Goal: Transaction & Acquisition: Book appointment/travel/reservation

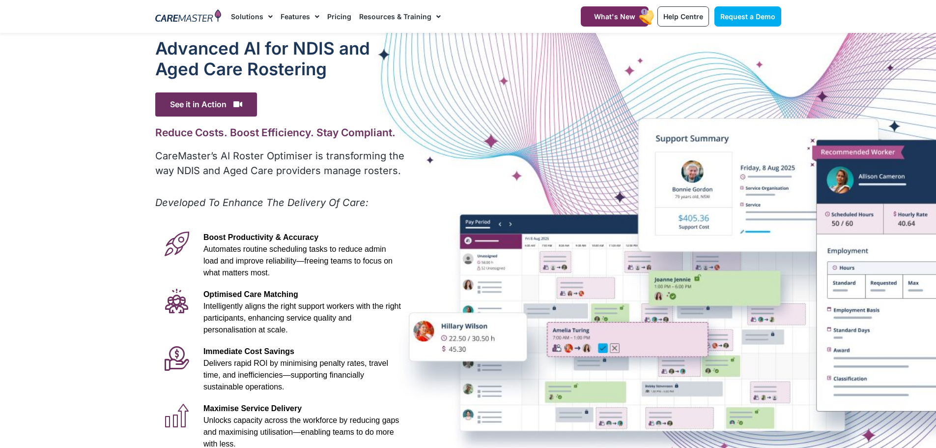
click at [202, 102] on span "See it in Action" at bounding box center [206, 104] width 102 height 24
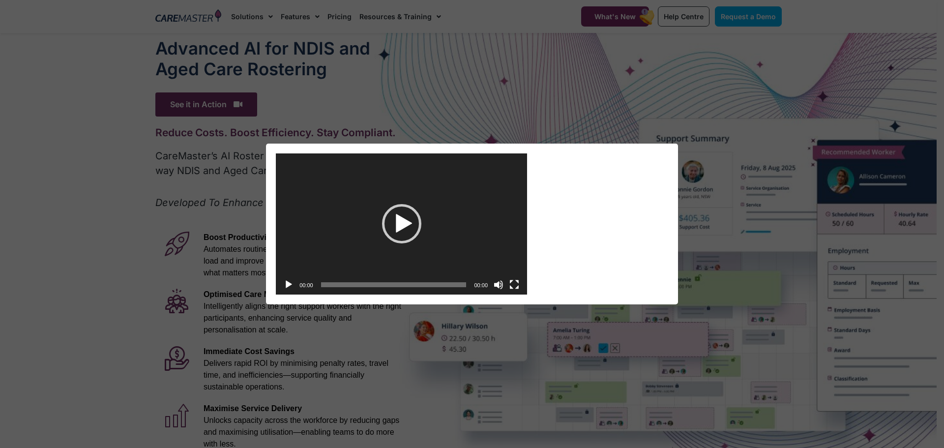
click at [390, 216] on div "Play" at bounding box center [401, 223] width 39 height 39
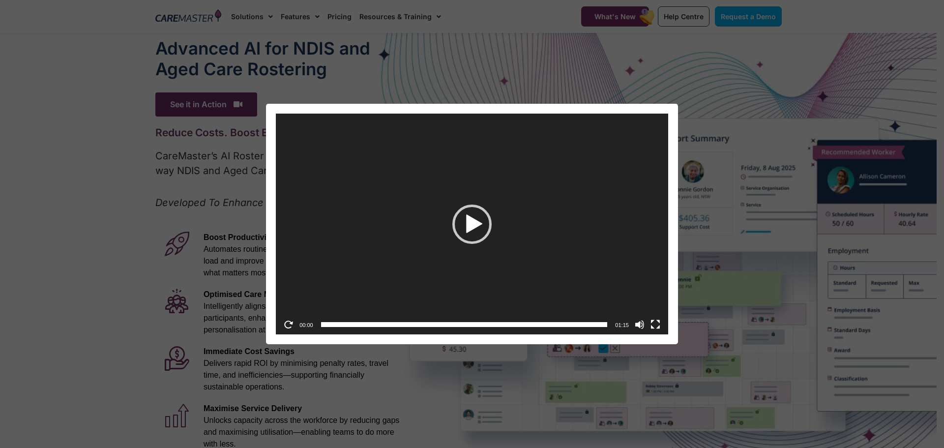
click at [703, 108] on div "Video Player [URL][DOMAIN_NAME] 00:00 00:00 01:15 Use Up/Down Arrow keys to inc…" at bounding box center [472, 224] width 936 height 240
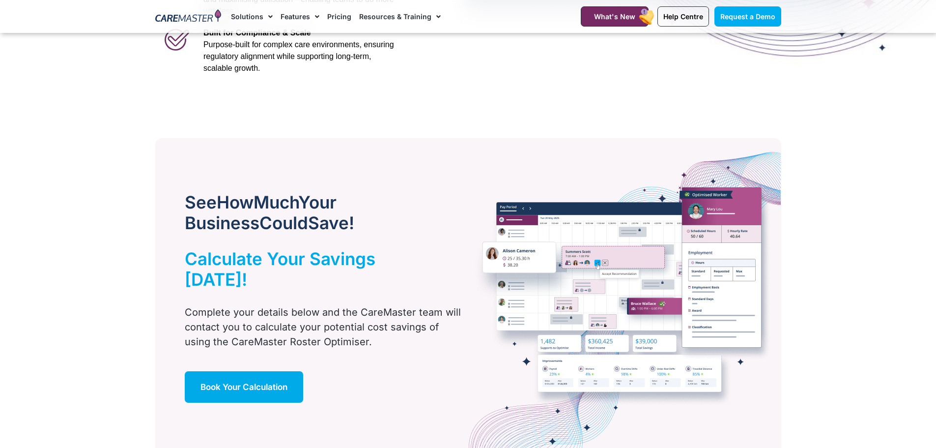
scroll to position [442, 0]
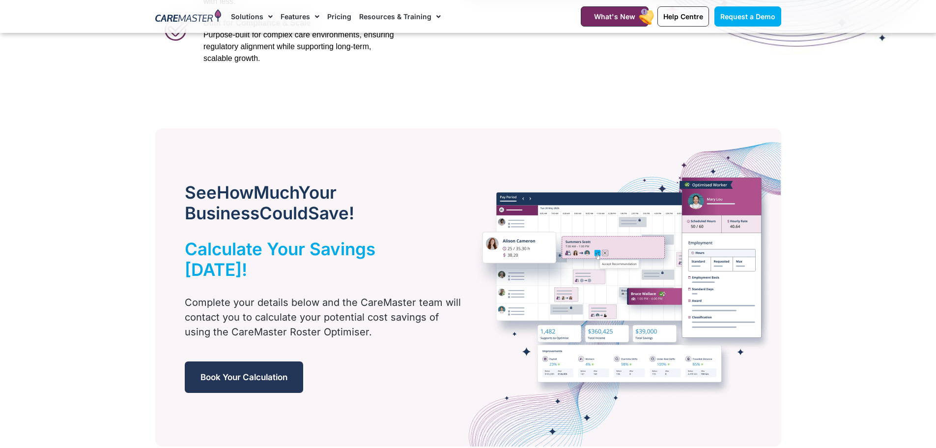
click at [212, 361] on link "Book Your Calculation" at bounding box center [244, 376] width 118 height 31
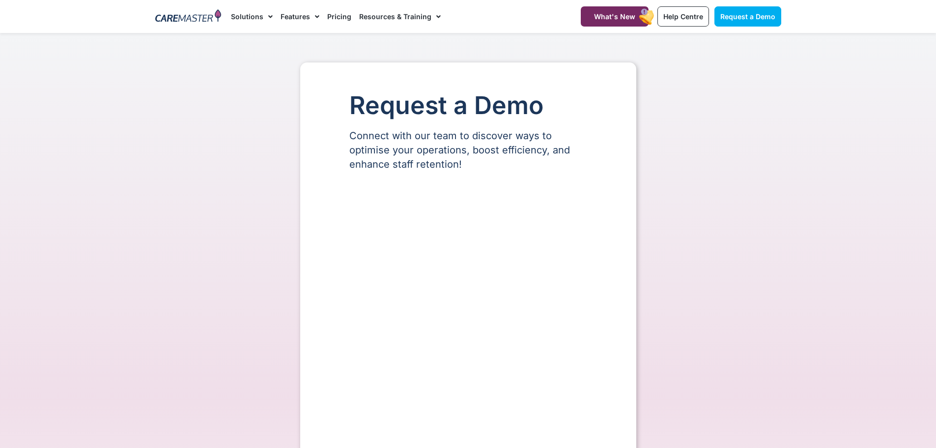
select select "**"
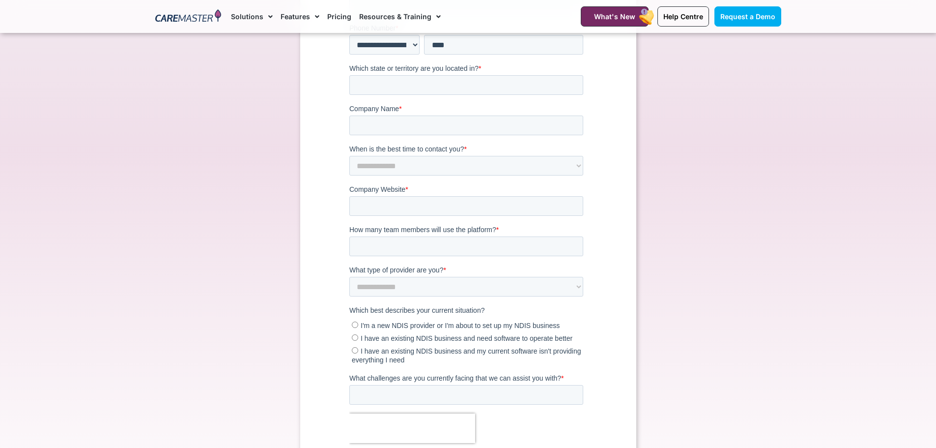
scroll to position [491, 0]
